Goal: Use online tool/utility

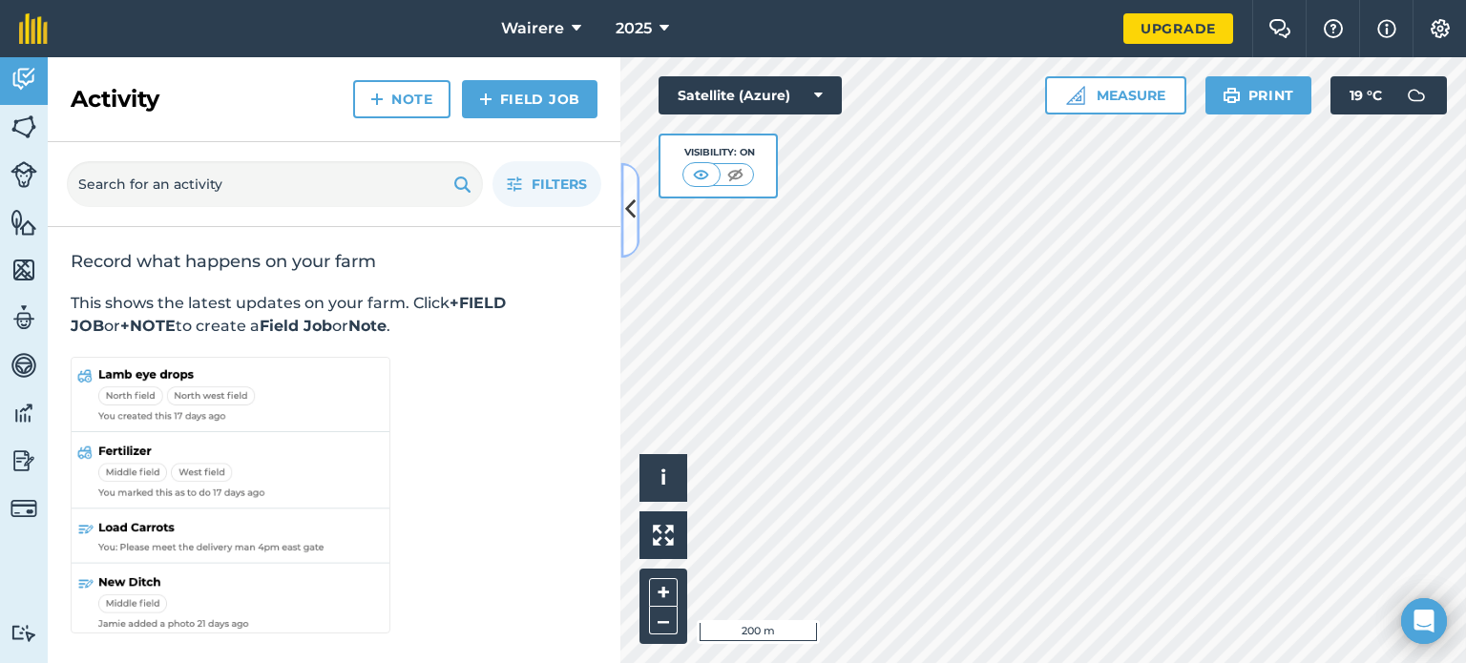
click at [625, 208] on icon at bounding box center [630, 210] width 10 height 33
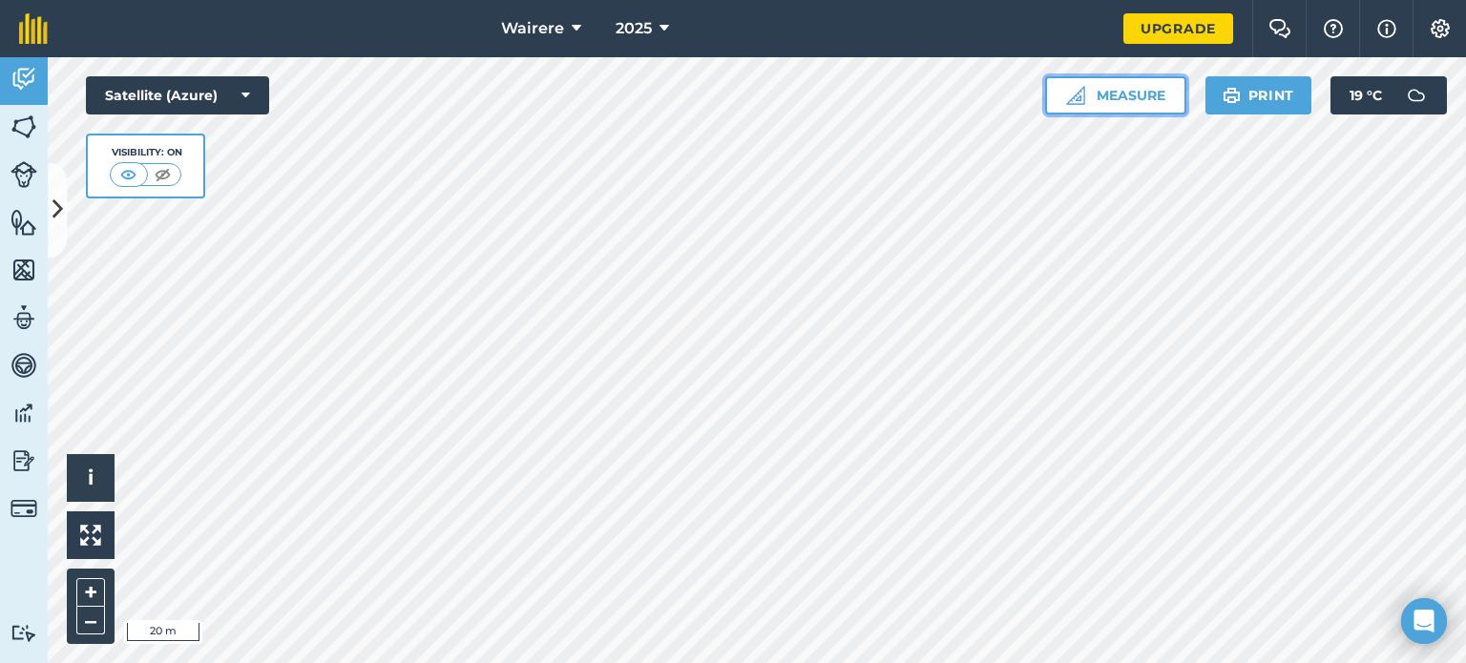
click at [1130, 91] on button "Measure" at bounding box center [1115, 95] width 141 height 38
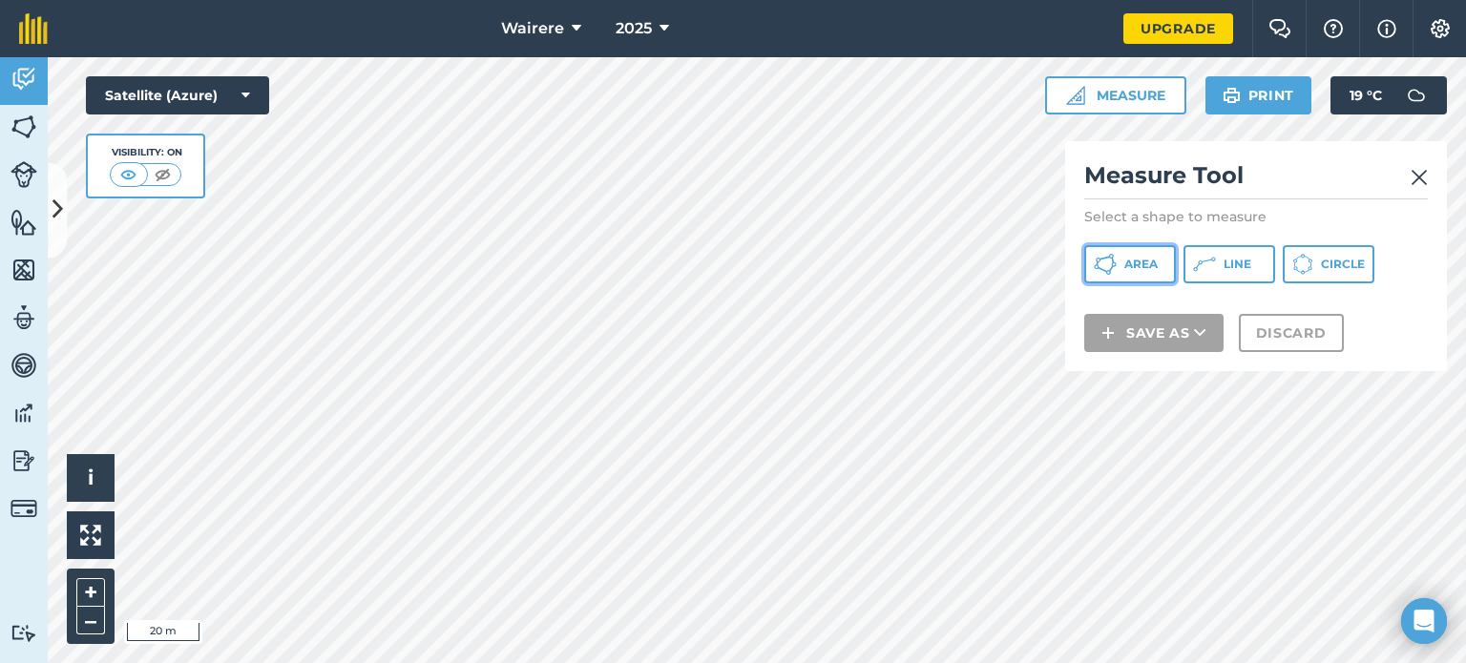
click at [1140, 257] on span "Area" at bounding box center [1140, 264] width 33 height 15
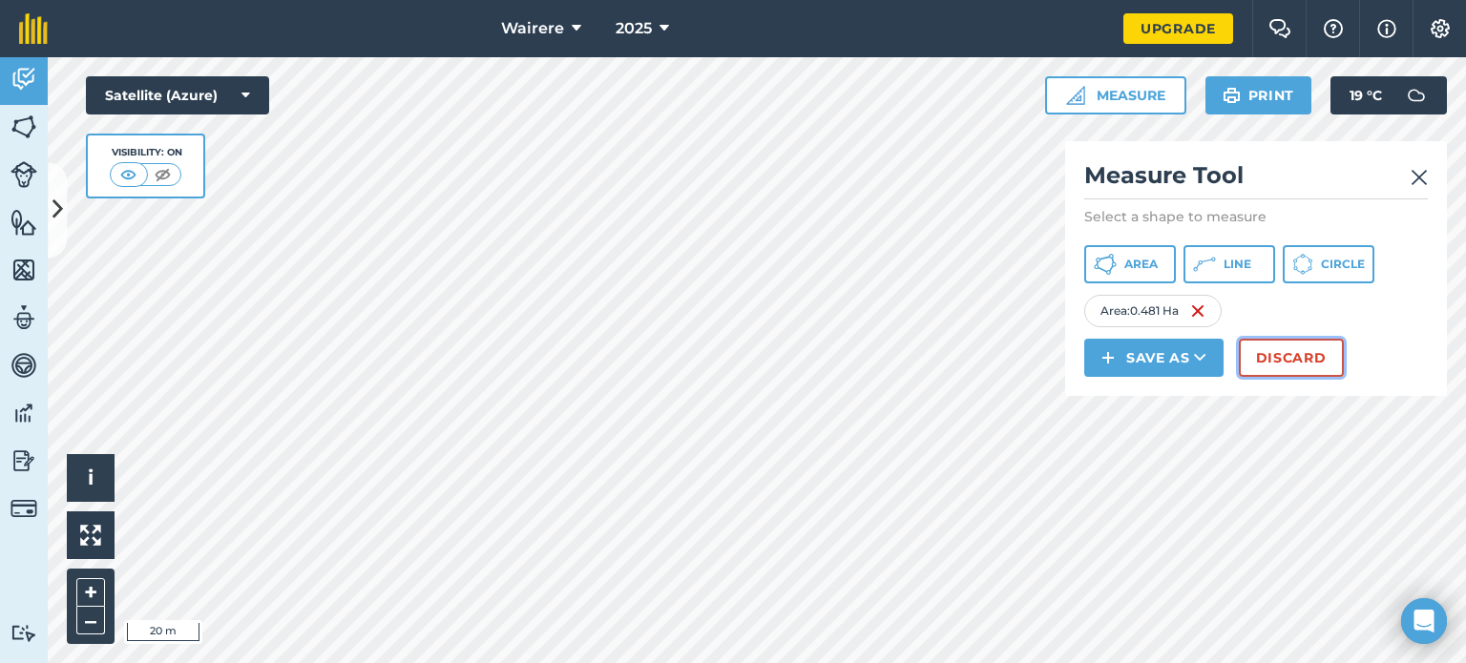
click at [1292, 359] on button "Discard" at bounding box center [1291, 358] width 105 height 38
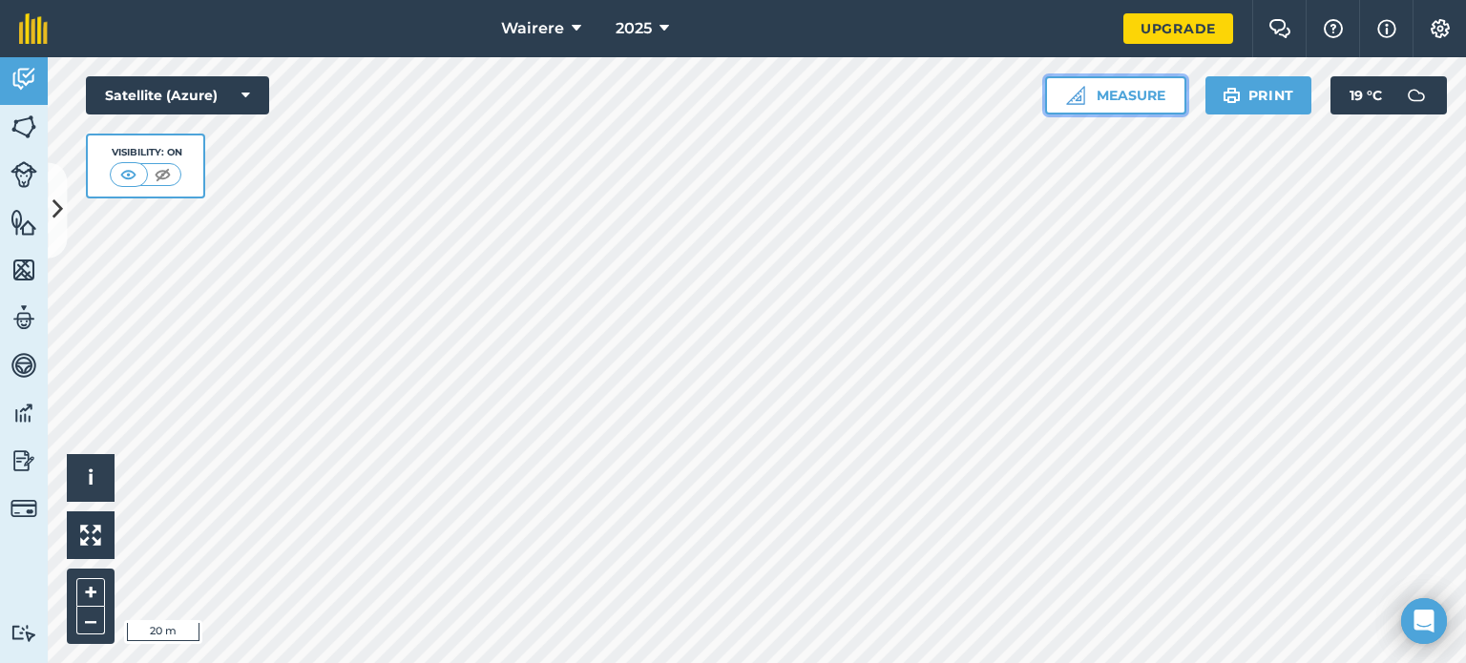
click at [1114, 91] on button "Measure" at bounding box center [1115, 95] width 141 height 38
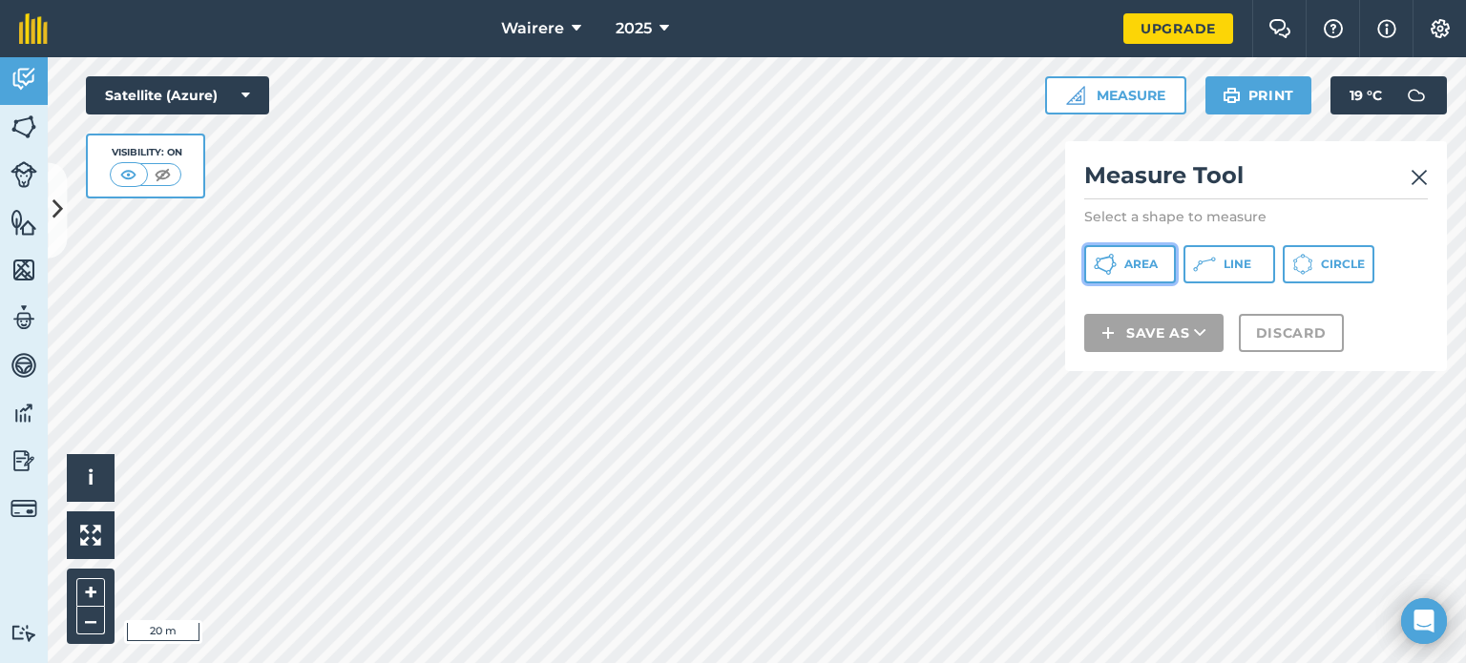
click at [1138, 262] on span "Area" at bounding box center [1140, 264] width 33 height 15
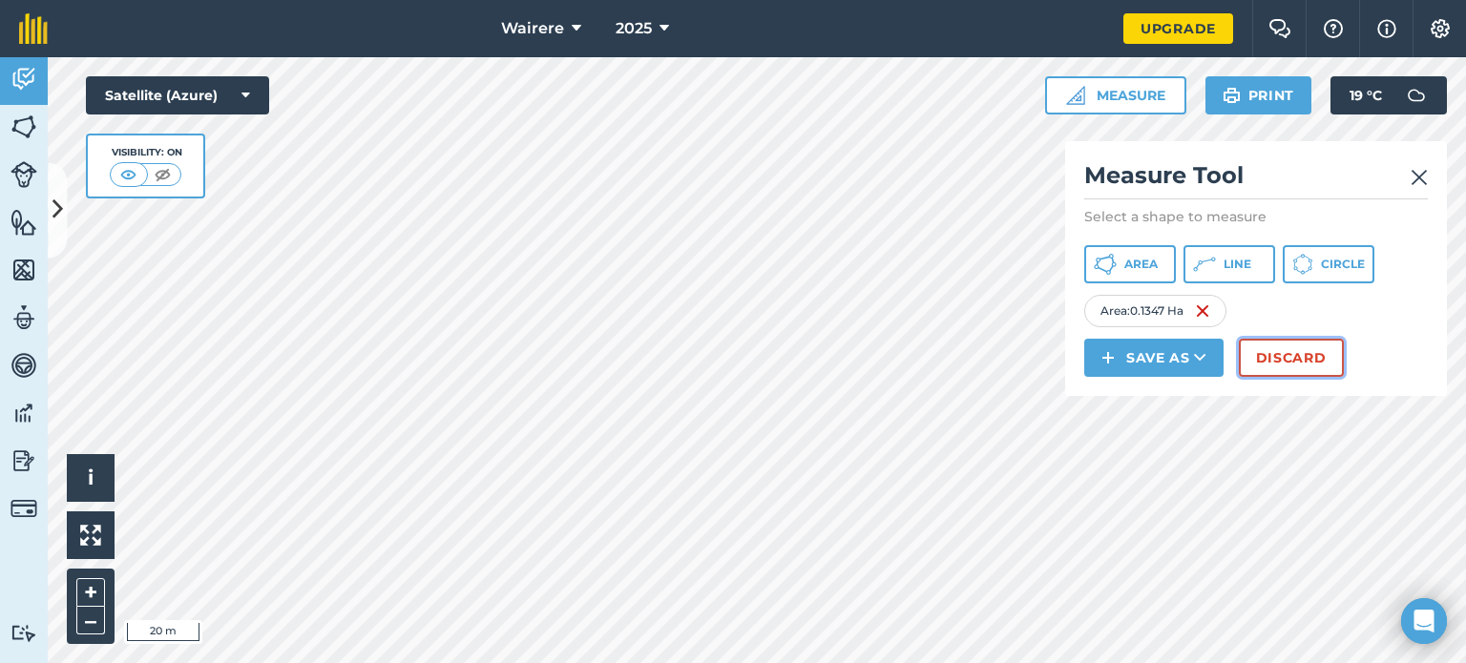
click at [1287, 364] on button "Discard" at bounding box center [1291, 358] width 105 height 38
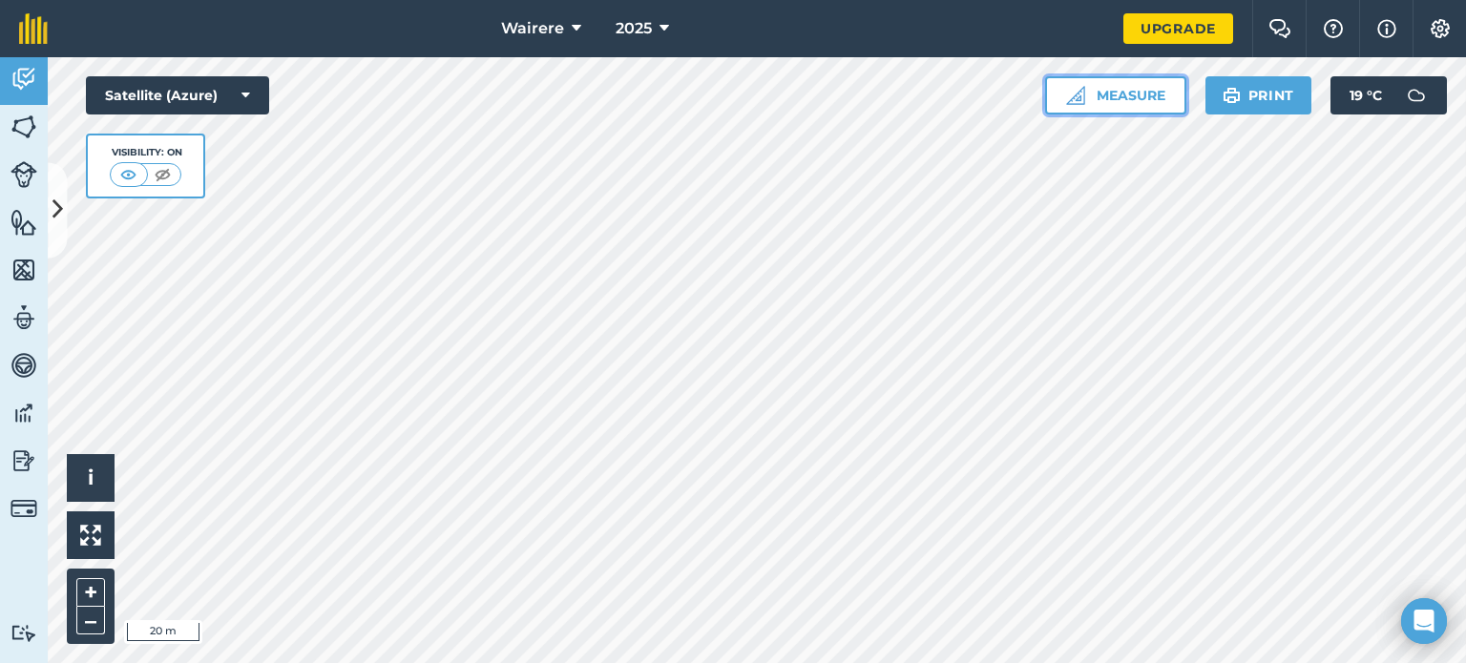
drag, startPoint x: 1145, startPoint y: 94, endPoint x: 1126, endPoint y: 111, distance: 25.1
click at [1142, 97] on button "Measure" at bounding box center [1115, 95] width 141 height 38
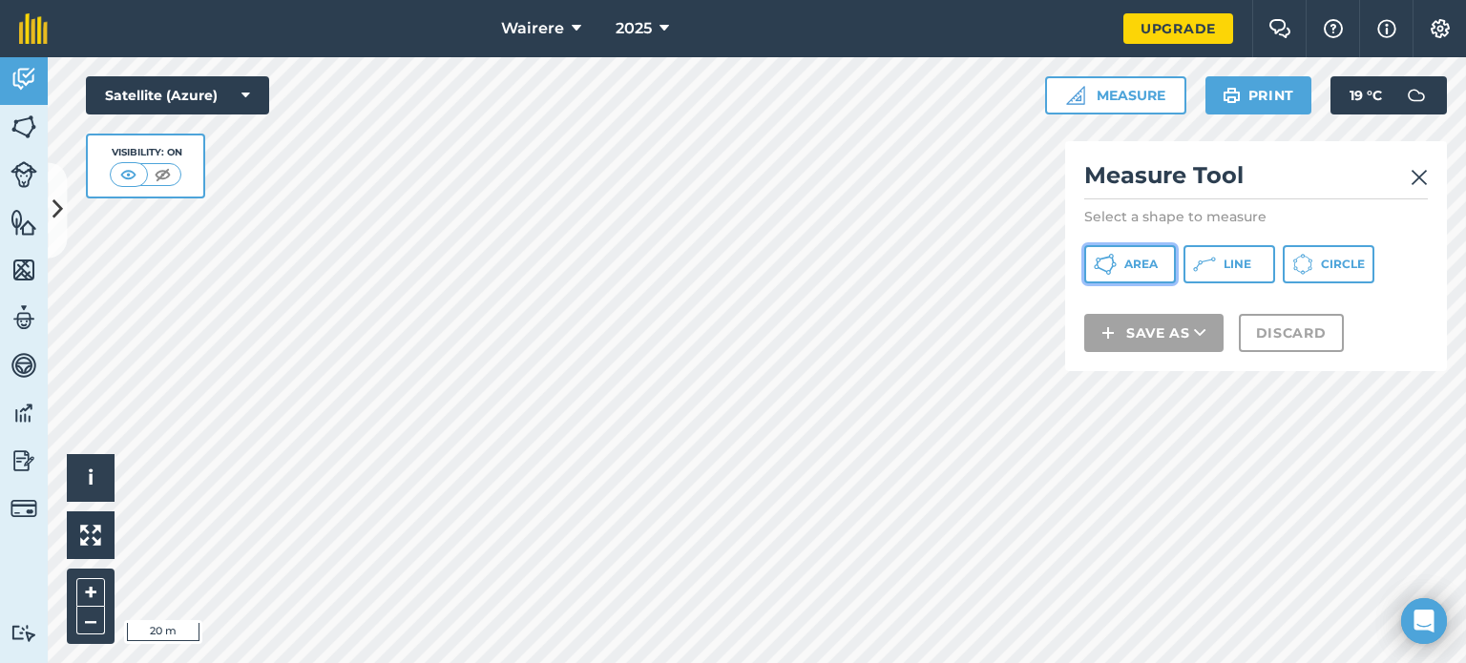
click at [1125, 263] on span "Area" at bounding box center [1140, 264] width 33 height 15
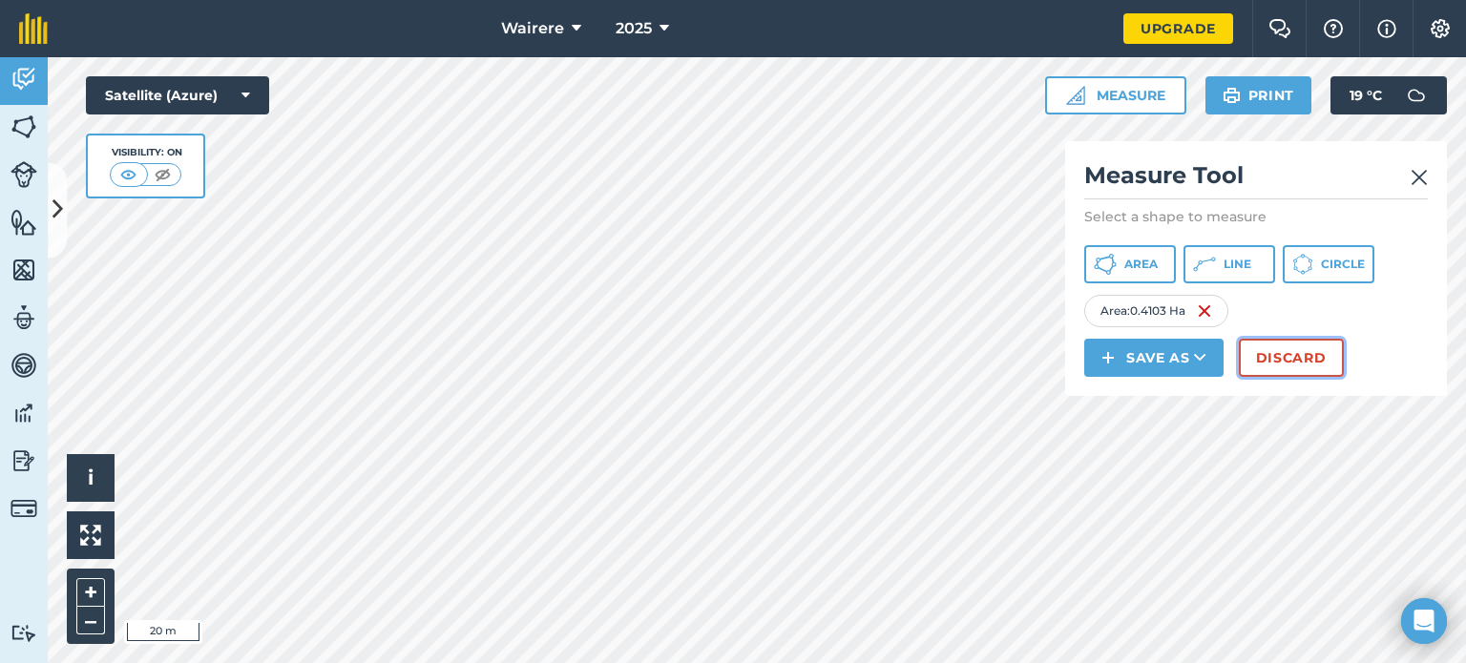
click at [1290, 356] on button "Discard" at bounding box center [1291, 358] width 105 height 38
